Goal: Entertainment & Leisure: Consume media (video, audio)

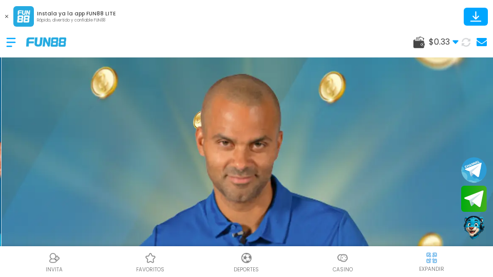
click at [7, 16] on use at bounding box center [6, 16] width 3 height 3
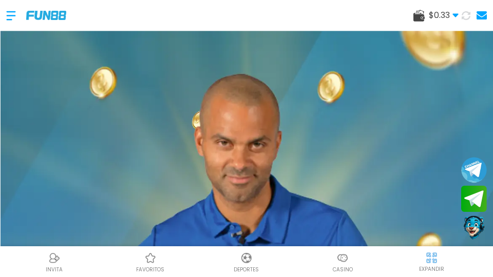
click at [458, 14] on use at bounding box center [456, 16] width 6 height 4
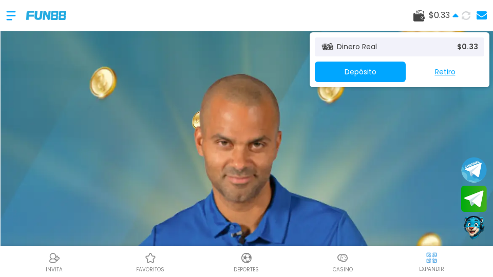
click at [350, 1] on div "$ 0.33 Dinero Real $ 0.33 Depósito Retiro" at bounding box center [246, 15] width 493 height 31
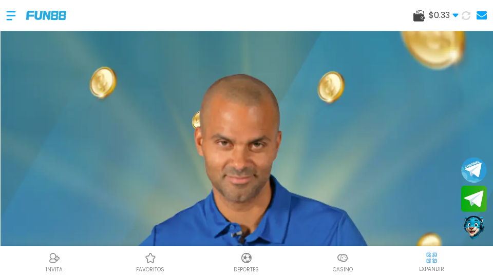
click at [350, 275] on div "INVITA favoritos Deportes Casino EXPANDIR" at bounding box center [246, 262] width 493 height 31
click at [350, 266] on p "Casino" at bounding box center [343, 270] width 20 height 8
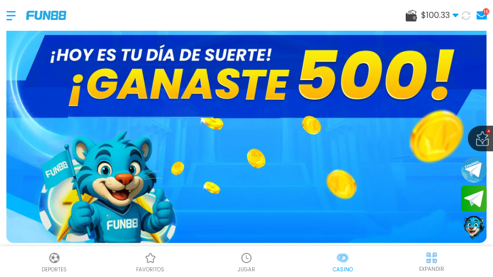
scroll to position [31, 0]
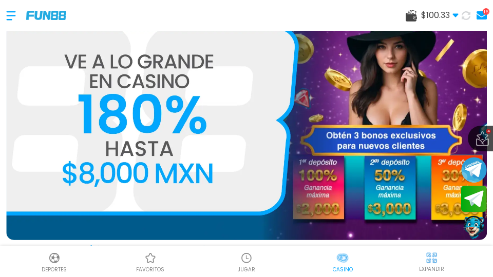
click at [246, 261] on img at bounding box center [246, 258] width 12 height 12
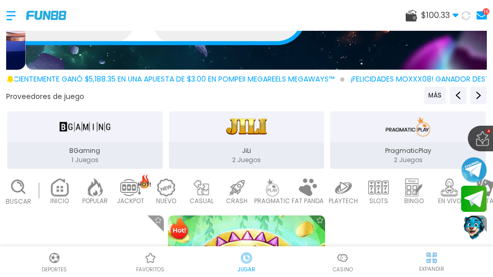
scroll to position [298, 0]
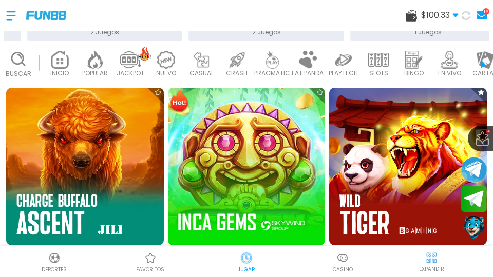
click at [79, 208] on img at bounding box center [85, 167] width 158 height 158
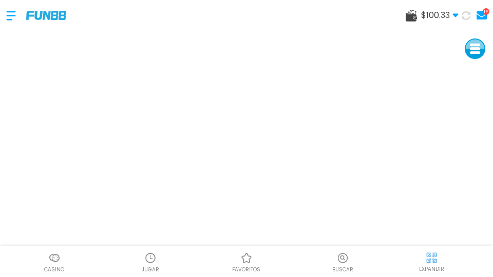
click at [427, 261] on img at bounding box center [431, 258] width 13 height 13
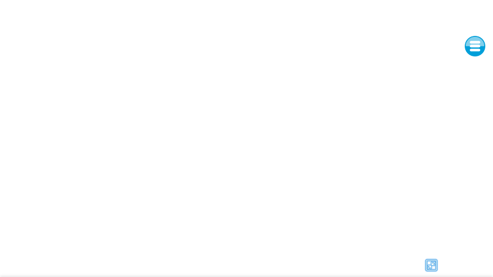
scroll to position [6, 0]
